Goal: Task Accomplishment & Management: Manage account settings

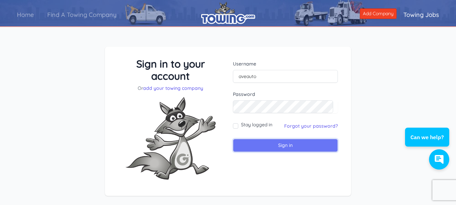
click at [275, 145] on input "Sign in" at bounding box center [285, 145] width 105 height 13
click at [259, 145] on input "Sign in" at bounding box center [285, 145] width 105 height 13
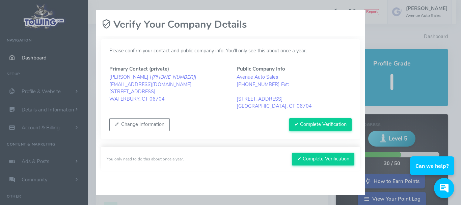
scroll to position [3, 0]
click at [316, 126] on button "✔ Complete Verification" at bounding box center [320, 124] width 62 height 13
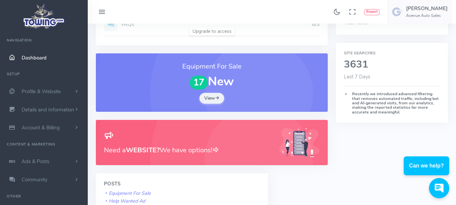
scroll to position [236, 0]
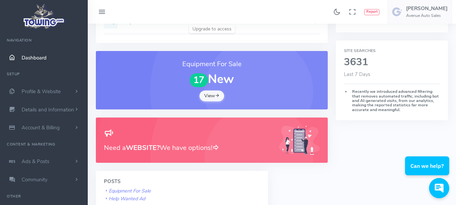
click at [215, 97] on link "View" at bounding box center [212, 96] width 25 height 11
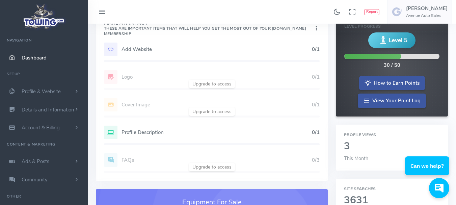
scroll to position [0, 0]
